Goal: Answer question/provide support: Share knowledge or assist other users

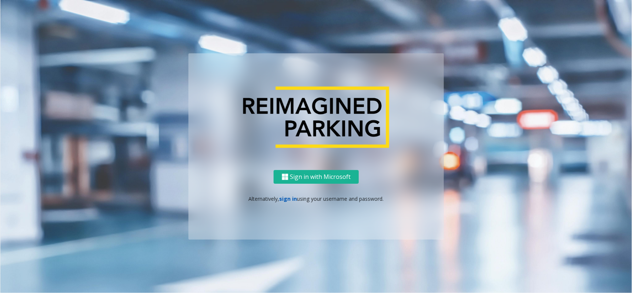
click at [289, 199] on link "sign in" at bounding box center [288, 198] width 18 height 7
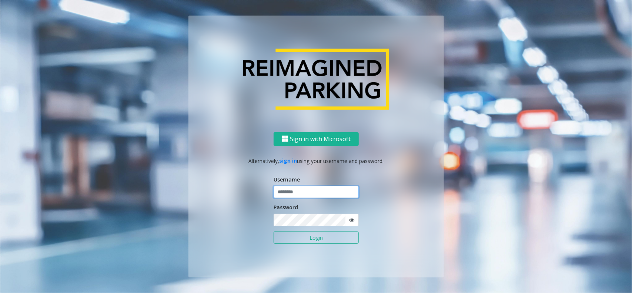
click at [289, 197] on input "text" at bounding box center [315, 192] width 85 height 13
type input "**********"
click at [300, 221] on button "Login" at bounding box center [315, 237] width 85 height 13
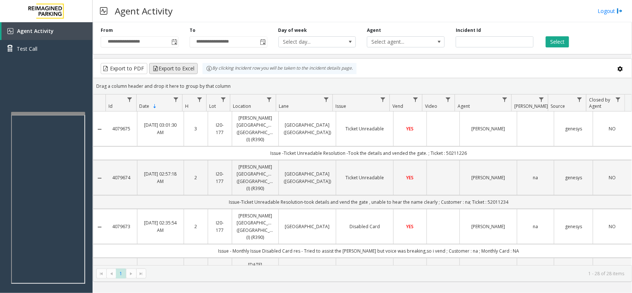
drag, startPoint x: 239, startPoint y: 86, endPoint x: 193, endPoint y: 73, distance: 48.5
click at [193, 73] on kendo-grid "Export to PDF Export to Excel By clicking Incident row you will be taken to the…" at bounding box center [362, 169] width 539 height 223
click at [241, 88] on div "Drag a column header and drop it here to group by that column" at bounding box center [362, 86] width 538 height 13
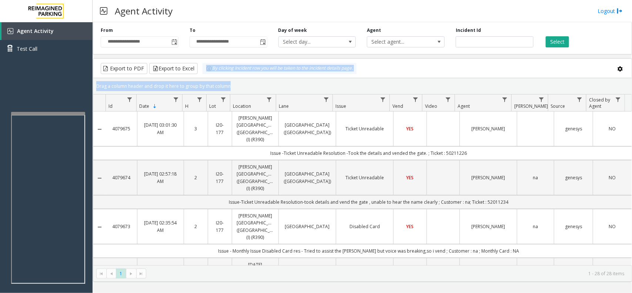
drag, startPoint x: 241, startPoint y: 88, endPoint x: 197, endPoint y: 71, distance: 46.9
click at [197, 71] on kendo-grid "Export to PDF Export to Excel By clicking Incident row you will be taken to the…" at bounding box center [362, 169] width 539 height 223
click at [235, 86] on div "Drag a column header and drop it here to group by that column" at bounding box center [362, 86] width 538 height 13
drag, startPoint x: 235, startPoint y: 86, endPoint x: 211, endPoint y: 70, distance: 28.7
click at [211, 70] on kendo-grid "Export to PDF Export to Excel By clicking Incident row you will be taken to the…" at bounding box center [362, 169] width 539 height 223
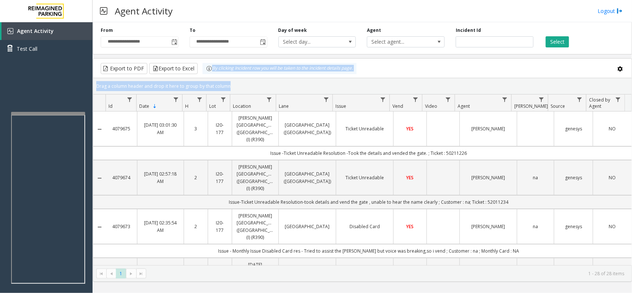
click at [226, 75] on kendo-grid-toolbar "Export to PDF Export to Excel By clicking Incident row you will be taken to the…" at bounding box center [362, 68] width 538 height 20
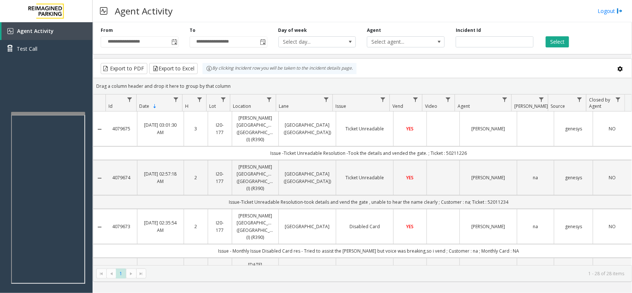
drag, startPoint x: 232, startPoint y: 85, endPoint x: 208, endPoint y: 78, distance: 24.8
click at [208, 78] on kendo-grid "Export to PDF Export to Excel By clicking Incident row you will be taken to the…" at bounding box center [362, 169] width 539 height 223
click at [235, 84] on div "Drag a column header and drop it here to group by that column" at bounding box center [362, 86] width 538 height 13
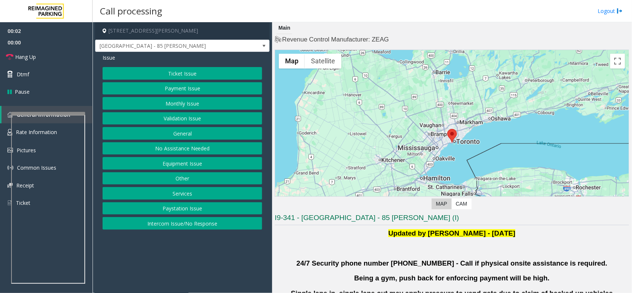
scroll to position [92, 0]
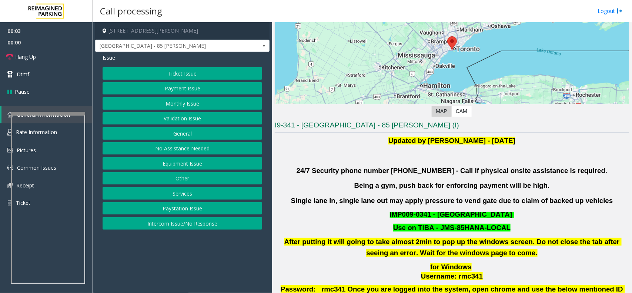
click at [191, 108] on button "Monthly Issue" at bounding box center [181, 103] width 159 height 13
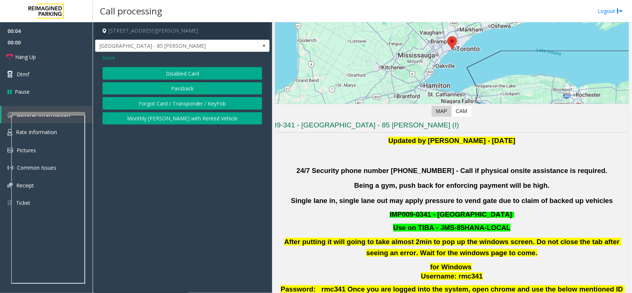
click at [112, 59] on span "Issue" at bounding box center [108, 58] width 13 height 8
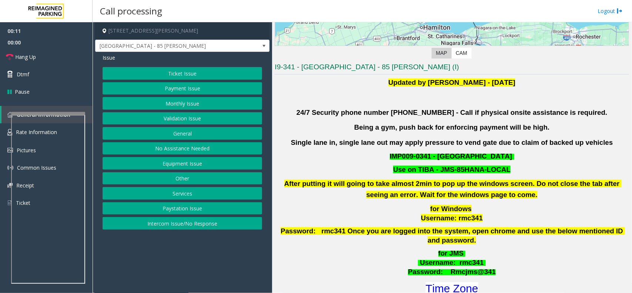
scroll to position [139, 0]
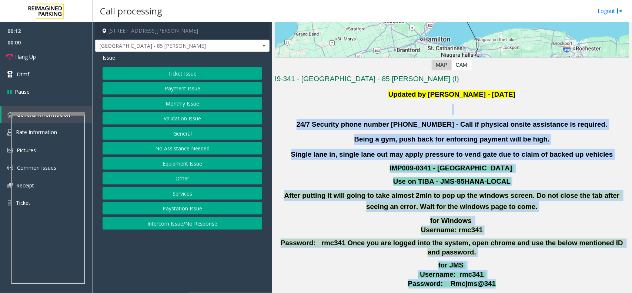
drag, startPoint x: 313, startPoint y: 112, endPoint x: 518, endPoint y: 279, distance: 265.1
click at [505, 221] on div "Updated by [PERSON_NAME] - [DATE] 24/7 Security phone number [PHONE_NUMBER] - C…" at bounding box center [452, 198] width 354 height 219
click at [505, 221] on p "for JMS Username : rmc341 Password: Rmcjms@341" at bounding box center [452, 273] width 356 height 27
drag, startPoint x: 485, startPoint y: 241, endPoint x: 322, endPoint y: 117, distance: 204.6
click at [330, 115] on div "Updated by [PERSON_NAME] - [DATE] 24/7 Security phone number [PHONE_NUMBER] - C…" at bounding box center [452, 198] width 354 height 219
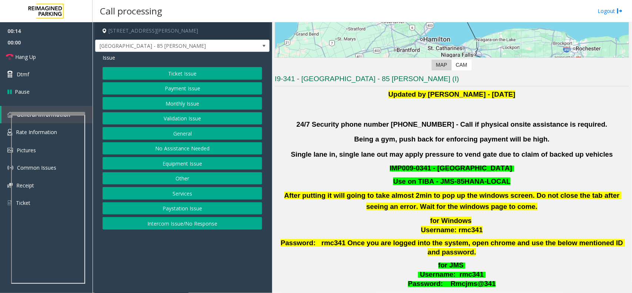
click at [320, 117] on div "Updated by [PERSON_NAME] - [DATE] 24/7 Security phone number [PHONE_NUMBER] - C…" at bounding box center [452, 198] width 354 height 219
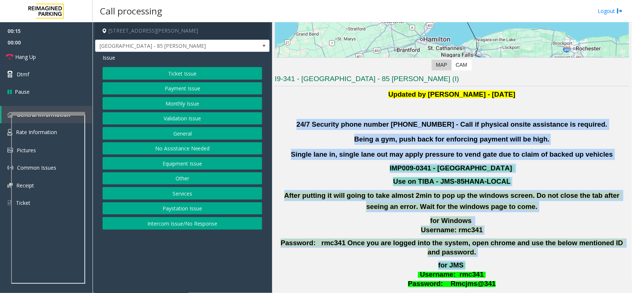
drag, startPoint x: 313, startPoint y: 121, endPoint x: 532, endPoint y: 255, distance: 256.5
click at [505, 221] on div "Updated by [PERSON_NAME] - [DATE] 24/7 Security phone number [PHONE_NUMBER] - C…" at bounding box center [452, 198] width 354 height 219
click at [505, 221] on p "for JMS Username : rmc341 Password: Rmcjms@341" at bounding box center [452, 273] width 356 height 27
drag, startPoint x: 321, startPoint y: 117, endPoint x: 529, endPoint y: 254, distance: 248.7
click at [505, 221] on div "Updated by [PERSON_NAME] - [DATE] 24/7 Security phone number [PHONE_NUMBER] - C…" at bounding box center [452, 198] width 354 height 219
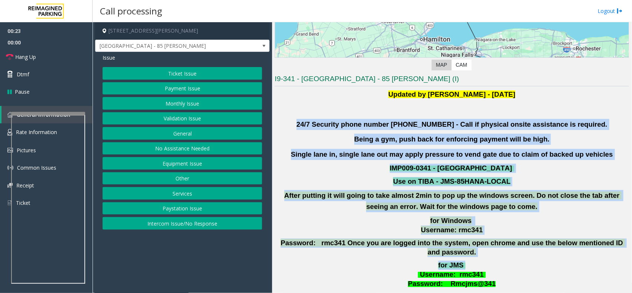
click at [505, 221] on p "for JMS Username : rmc341 Password: Rmcjms@341" at bounding box center [452, 273] width 356 height 27
drag, startPoint x: 509, startPoint y: 249, endPoint x: 366, endPoint y: 88, distance: 215.9
click at [321, 110] on p at bounding box center [452, 109] width 354 height 11
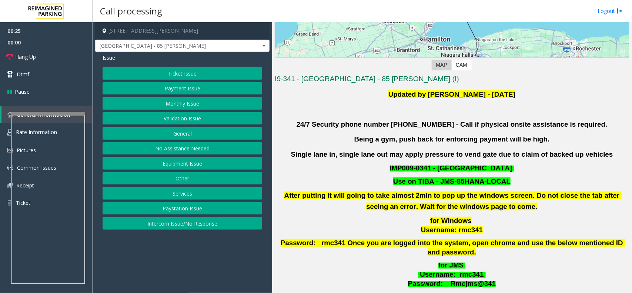
click at [200, 117] on button "Validation Issue" at bounding box center [181, 118] width 159 height 13
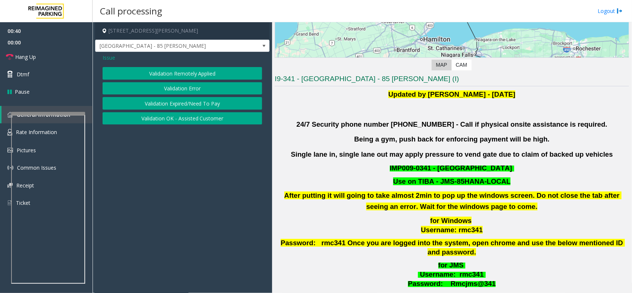
click at [163, 89] on button "Validation Error" at bounding box center [181, 88] width 159 height 13
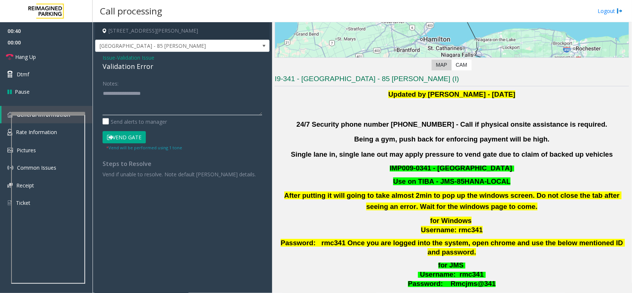
click at [150, 94] on textarea at bounding box center [181, 101] width 159 height 28
click at [143, 68] on div "Validation Error" at bounding box center [181, 66] width 159 height 10
copy div "Validation Error"
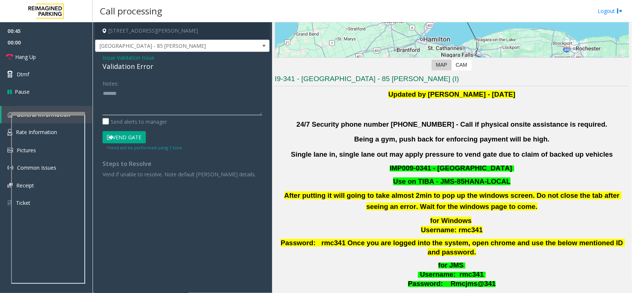
click at [142, 88] on textarea at bounding box center [181, 101] width 159 height 28
paste textarea "**********"
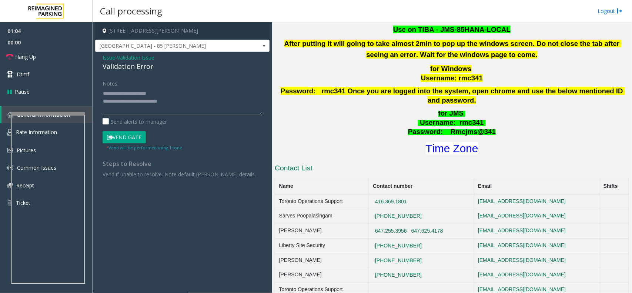
scroll to position [370, 0]
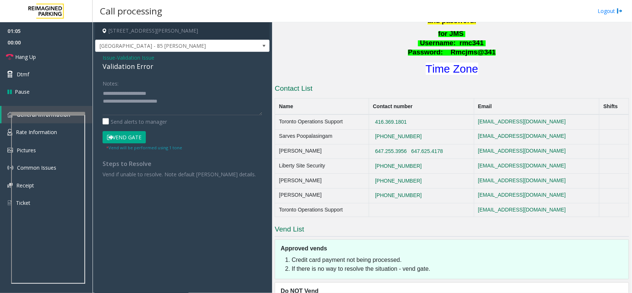
click at [449, 61] on h1 "Time Zone" at bounding box center [452, 69] width 356 height 16
click at [444, 65] on font "Time Zone" at bounding box center [451, 69] width 53 height 12
click at [129, 134] on button "Vend Gate" at bounding box center [123, 137] width 43 height 13
click at [174, 91] on textarea at bounding box center [181, 101] width 159 height 28
click at [69, 62] on link "Hang Up" at bounding box center [46, 56] width 92 height 17
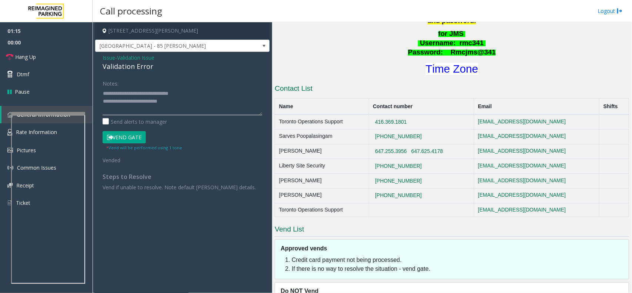
click at [193, 102] on textarea at bounding box center [181, 101] width 159 height 28
drag, startPoint x: 117, startPoint y: 91, endPoint x: 155, endPoint y: 92, distance: 37.7
click at [155, 92] on textarea at bounding box center [181, 101] width 159 height 28
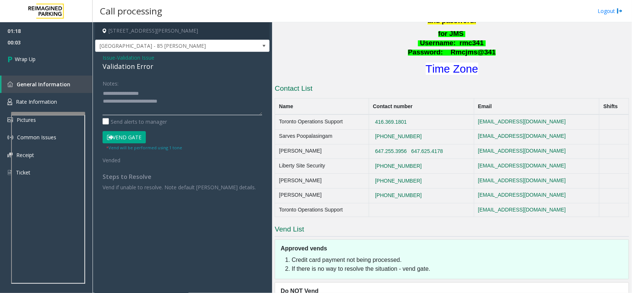
type textarea "**********"
click at [110, 59] on span "Issue" at bounding box center [108, 58] width 13 height 8
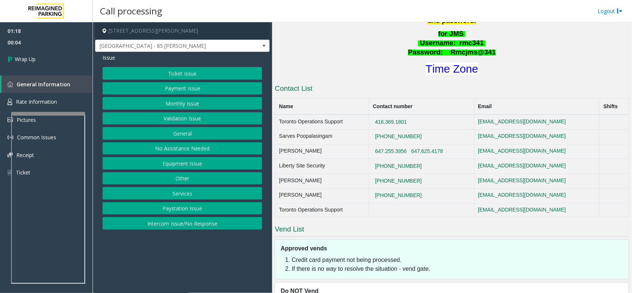
click at [191, 115] on button "Validation Issue" at bounding box center [181, 118] width 159 height 13
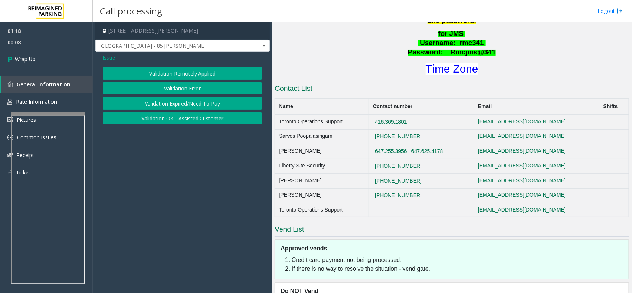
click at [180, 120] on button "Validation OK - Assisted Customer" at bounding box center [181, 118] width 159 height 13
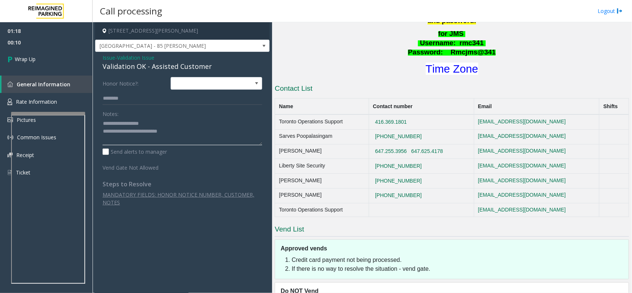
click at [117, 123] on textarea at bounding box center [181, 132] width 159 height 28
type textarea "**********"
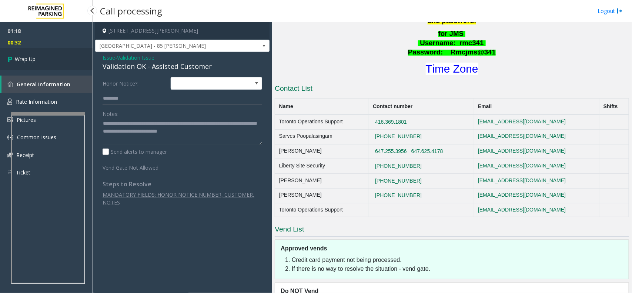
click at [44, 58] on link "Wrap Up" at bounding box center [46, 59] width 92 height 22
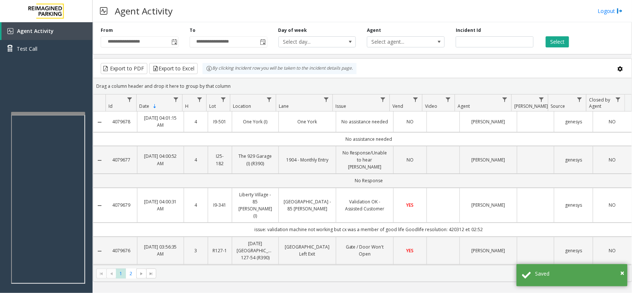
click at [436, 192] on td "Data table" at bounding box center [442, 205] width 33 height 35
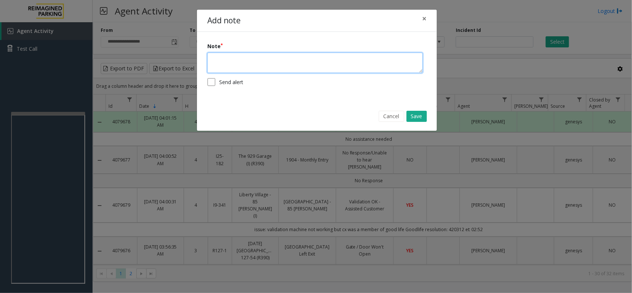
click at [330, 68] on textarea at bounding box center [314, 63] width 215 height 20
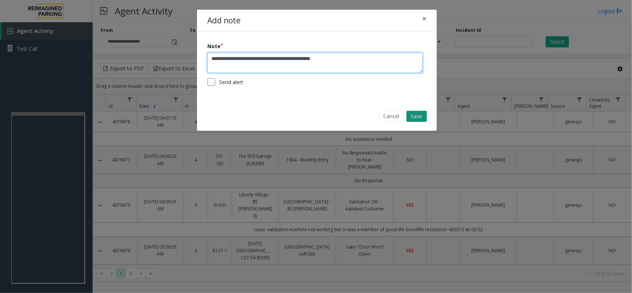
type textarea "**********"
click at [418, 119] on button "Save" at bounding box center [416, 116] width 20 height 11
